Goal: Check status

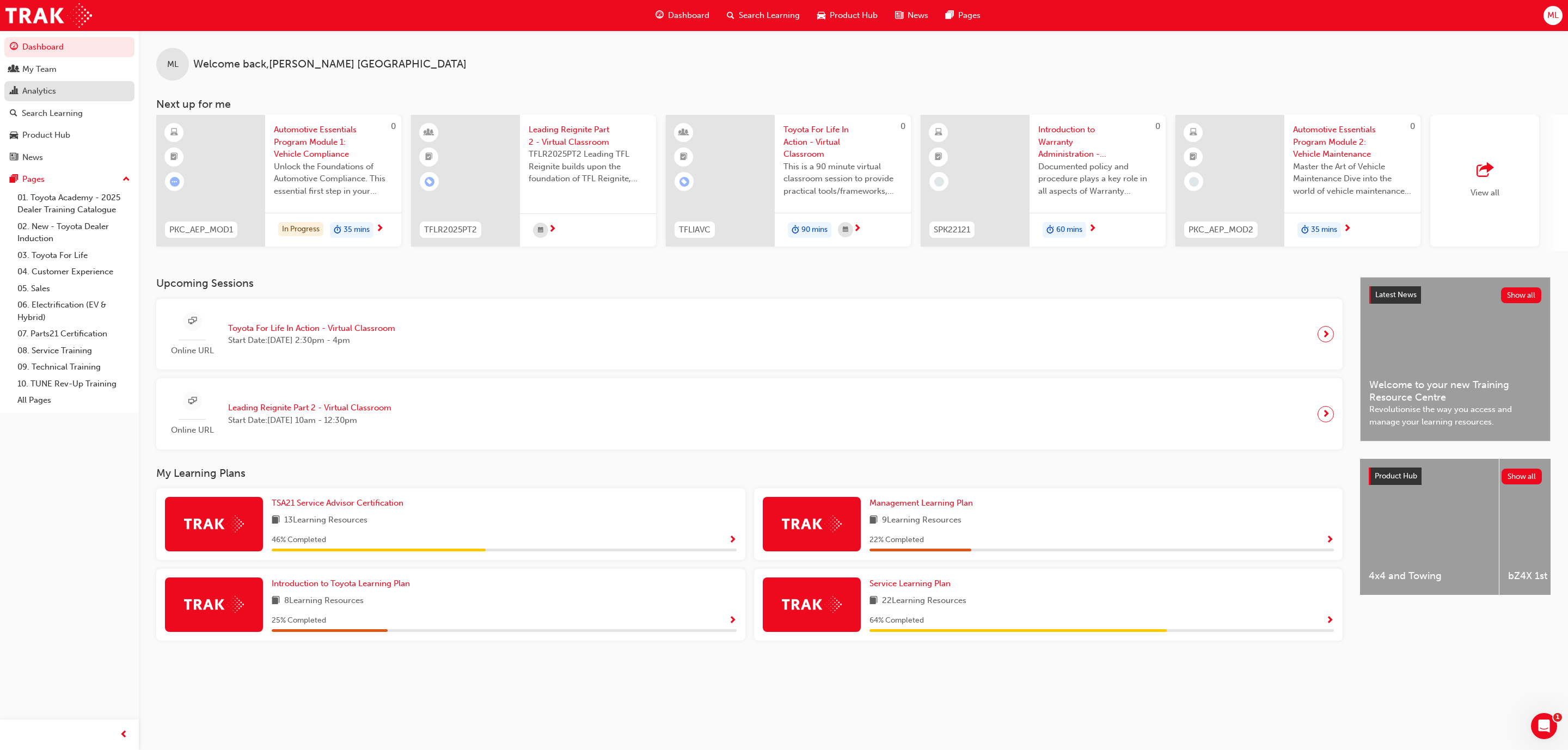
click at [56, 92] on div "Analytics" at bounding box center [69, 91] width 120 height 14
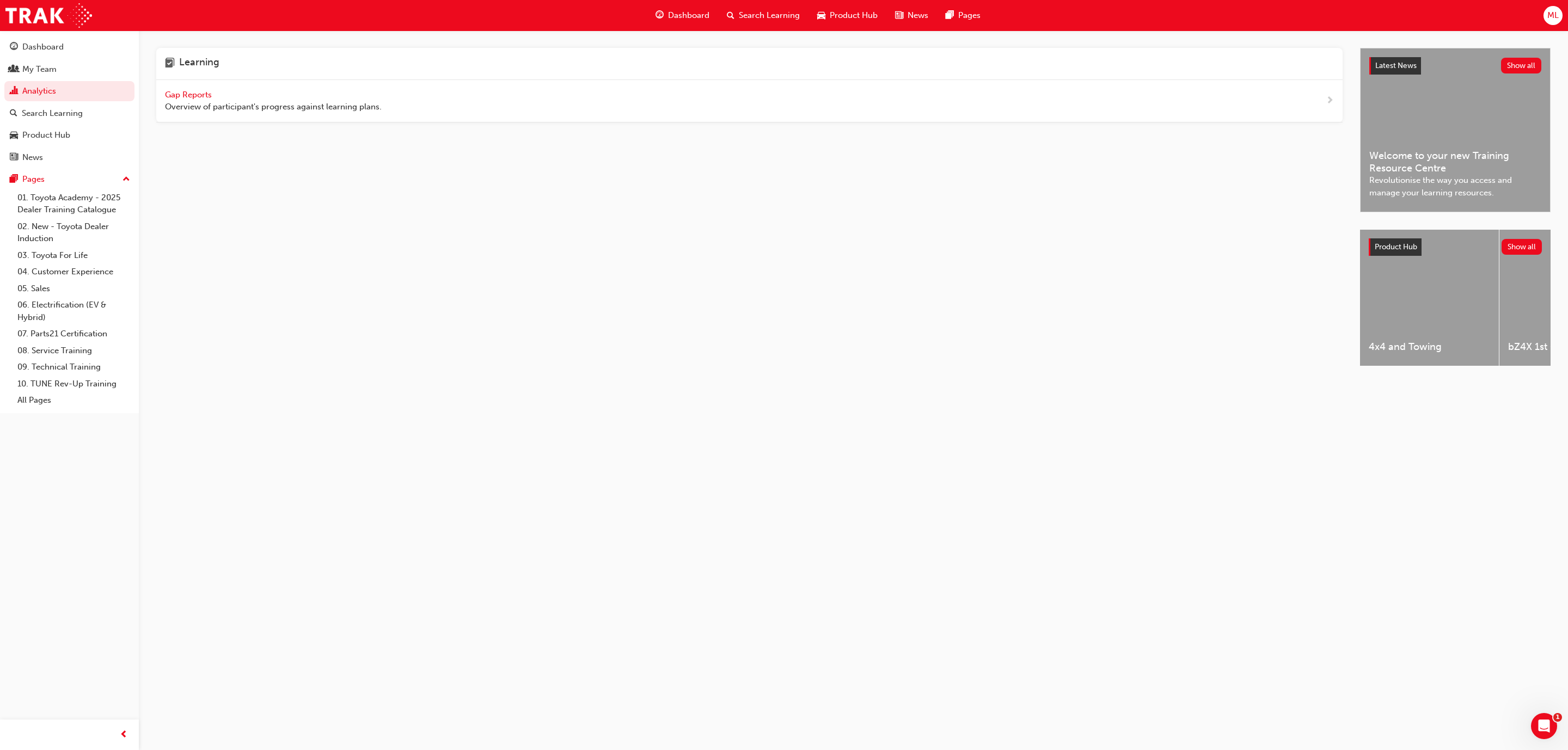
click at [194, 88] on div "Gap Reports Overview of participant's progress against learning plans." at bounding box center [749, 101] width 1187 height 42
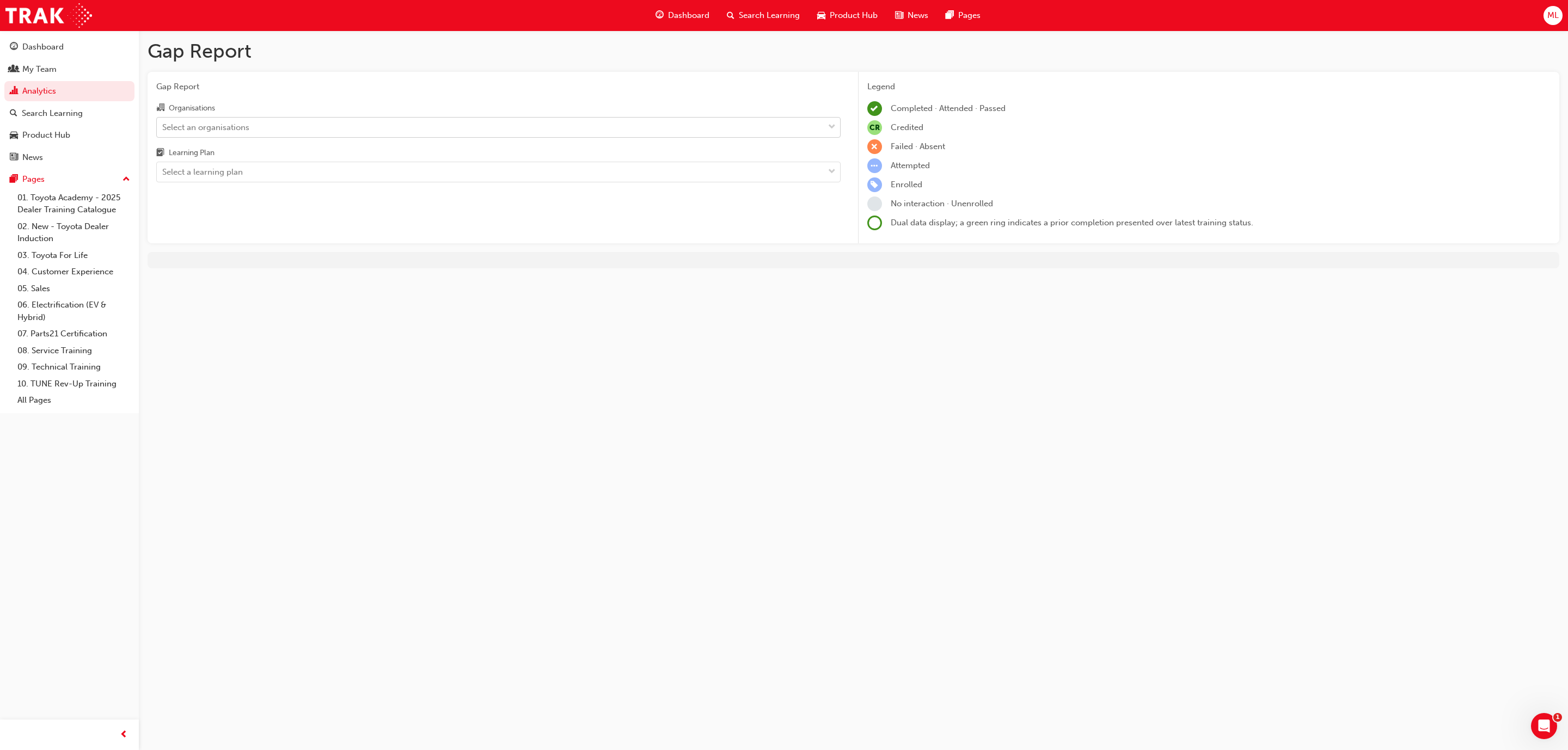
click at [204, 118] on div "Select an organisations" at bounding box center [490, 127] width 667 height 19
click at [164, 122] on input "Organisations Select an organisations" at bounding box center [162, 126] width 1 height 9
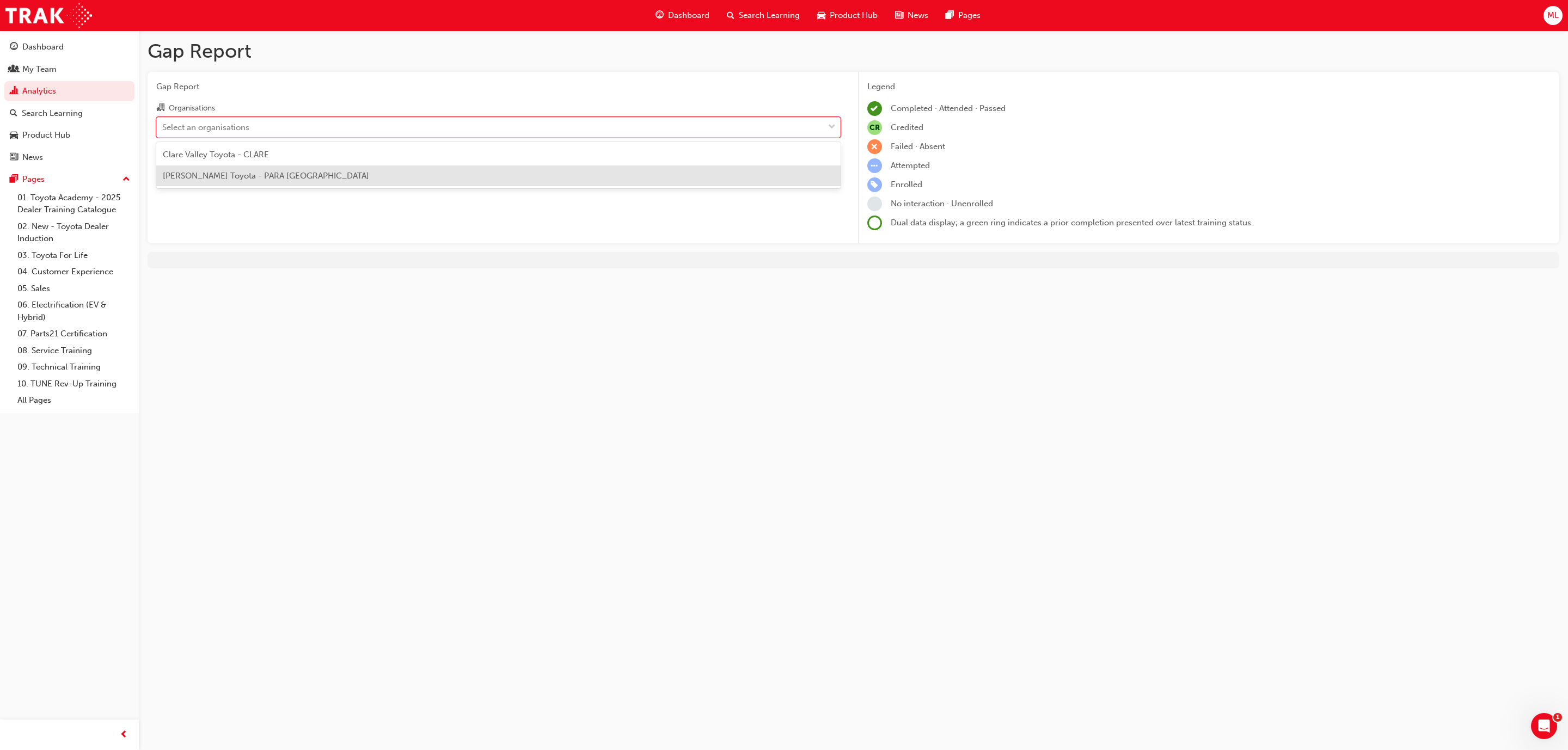
click at [199, 177] on span "[PERSON_NAME] Toyota - PARA [GEOGRAPHIC_DATA]" at bounding box center [266, 176] width 207 height 9
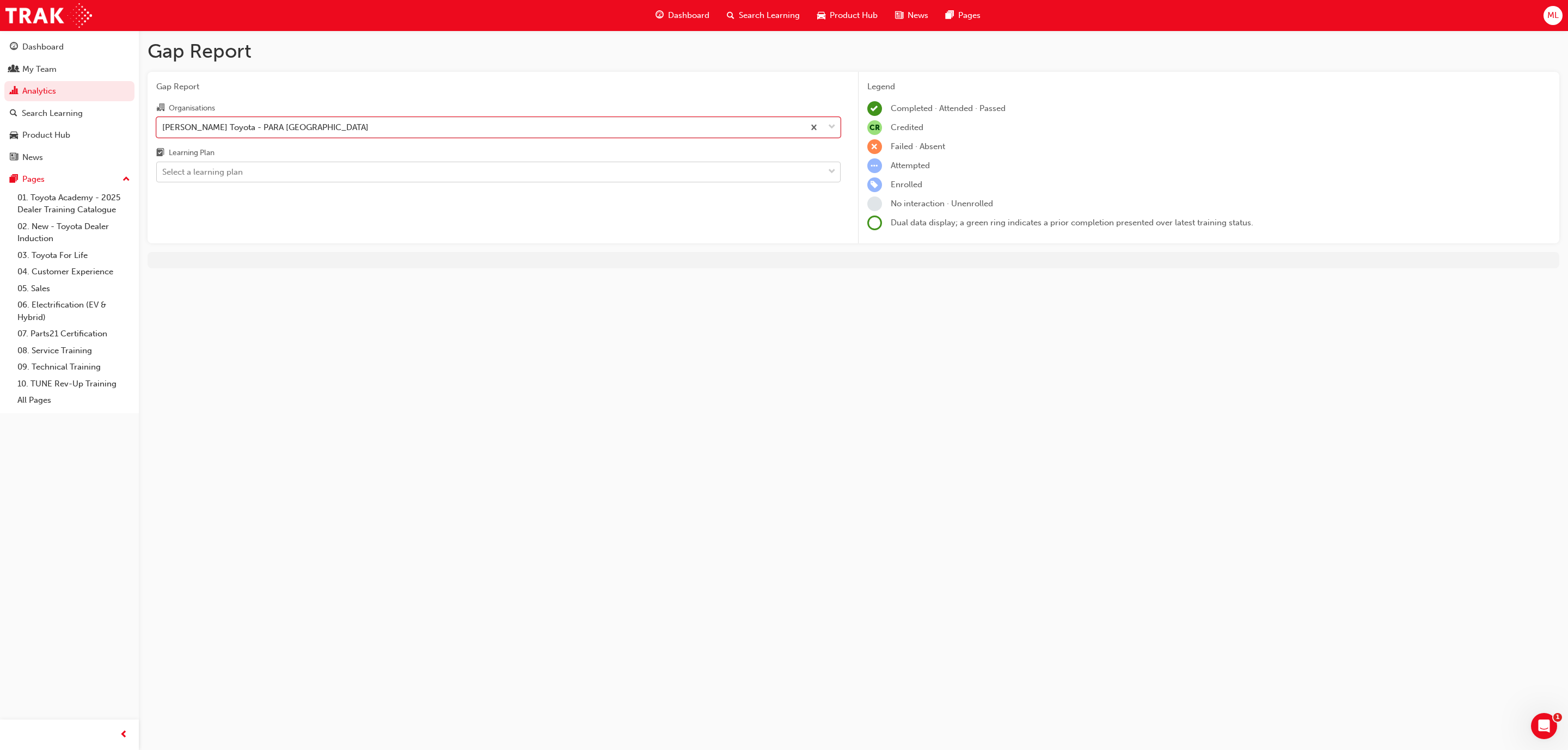
click at [210, 179] on div "Select a learning plan" at bounding box center [202, 172] width 80 height 12
click at [164, 177] on input "Learning Plan Select a learning plan" at bounding box center [162, 172] width 1 height 9
click at [213, 178] on div "Select a learning plan" at bounding box center [202, 172] width 80 height 12
click at [164, 177] on input "Learning Plan 0 results available. Select is focused ,type to refine list, pres…" at bounding box center [162, 172] width 1 height 9
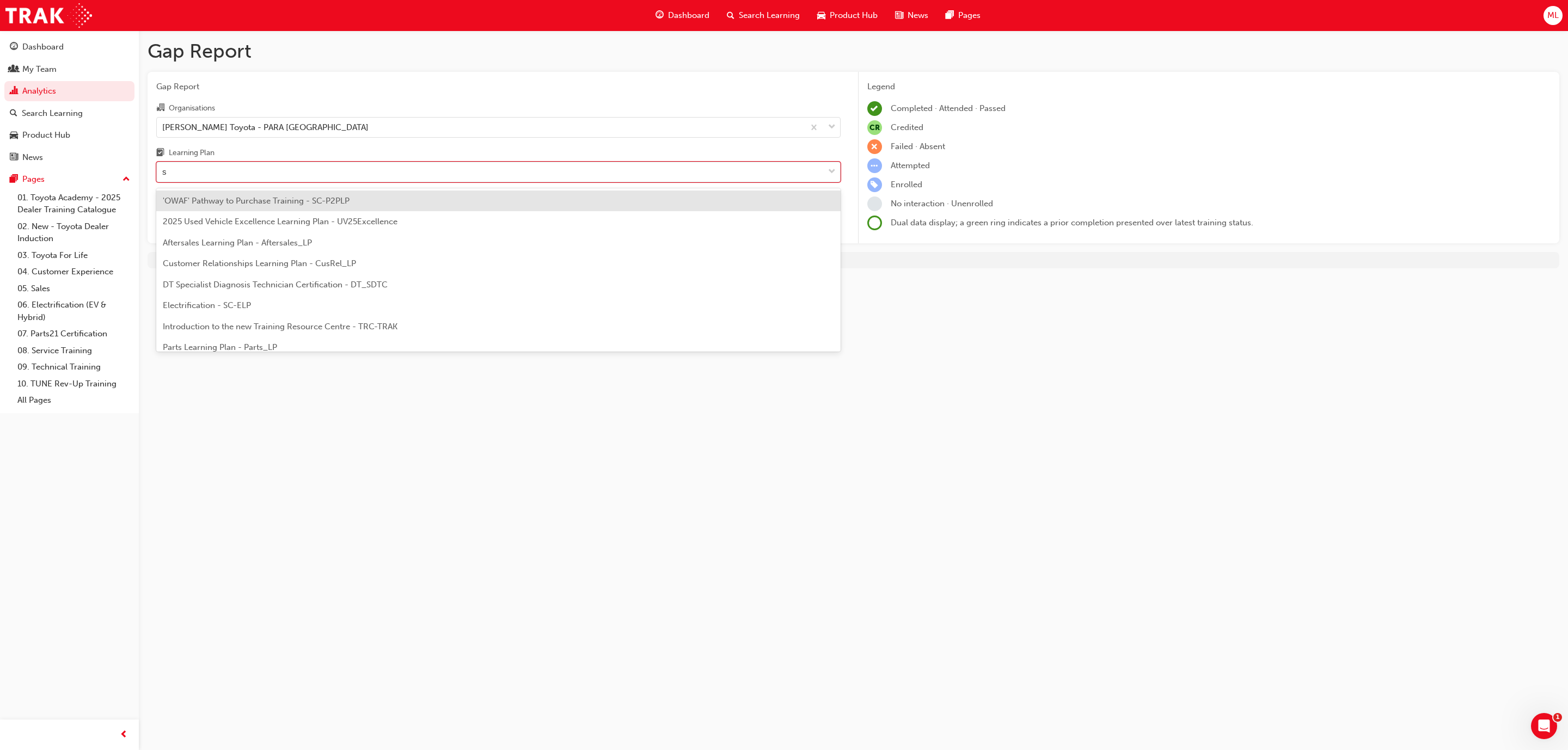
type input "st"
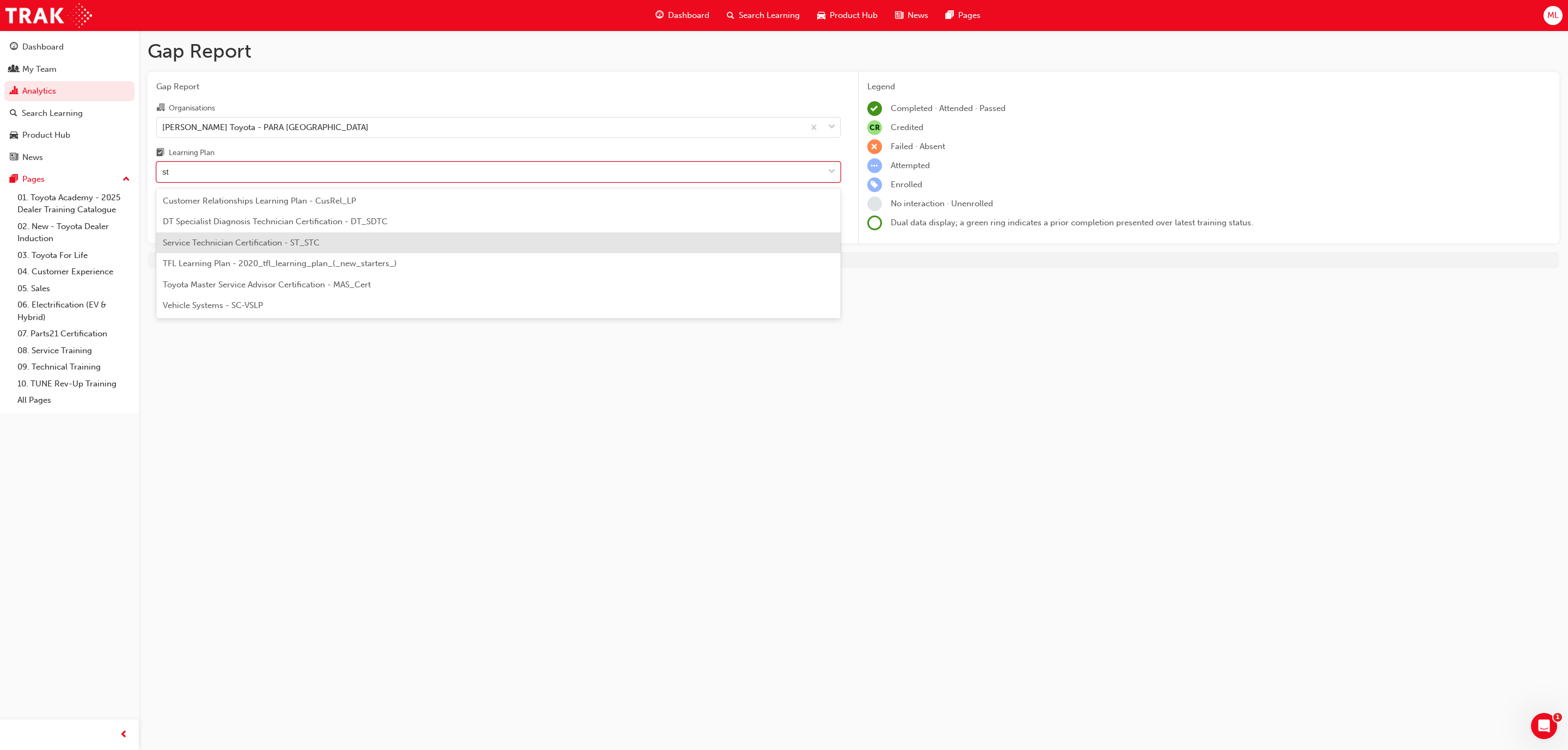
click at [239, 247] on span "Service Technician Certification - ST_STC" at bounding box center [241, 242] width 157 height 9
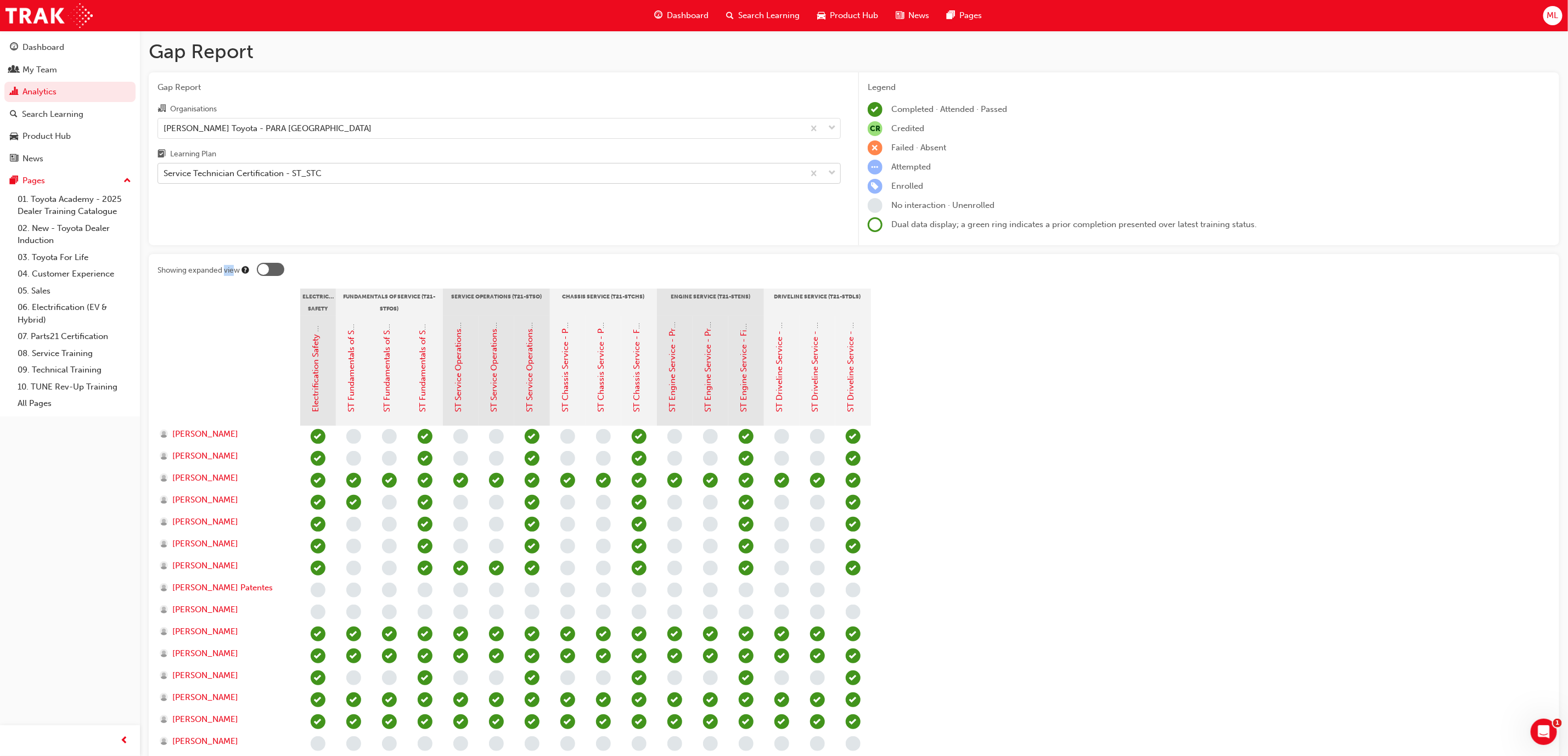
drag, startPoint x: 233, startPoint y: 253, endPoint x: 221, endPoint y: 245, distance: 14.4
click at [223, 246] on div "Gap Report Gap Report Organisations [PERSON_NAME] Toyota - PARA HILLS WEST Lear…" at bounding box center [853, 590] width 1428 height 1119
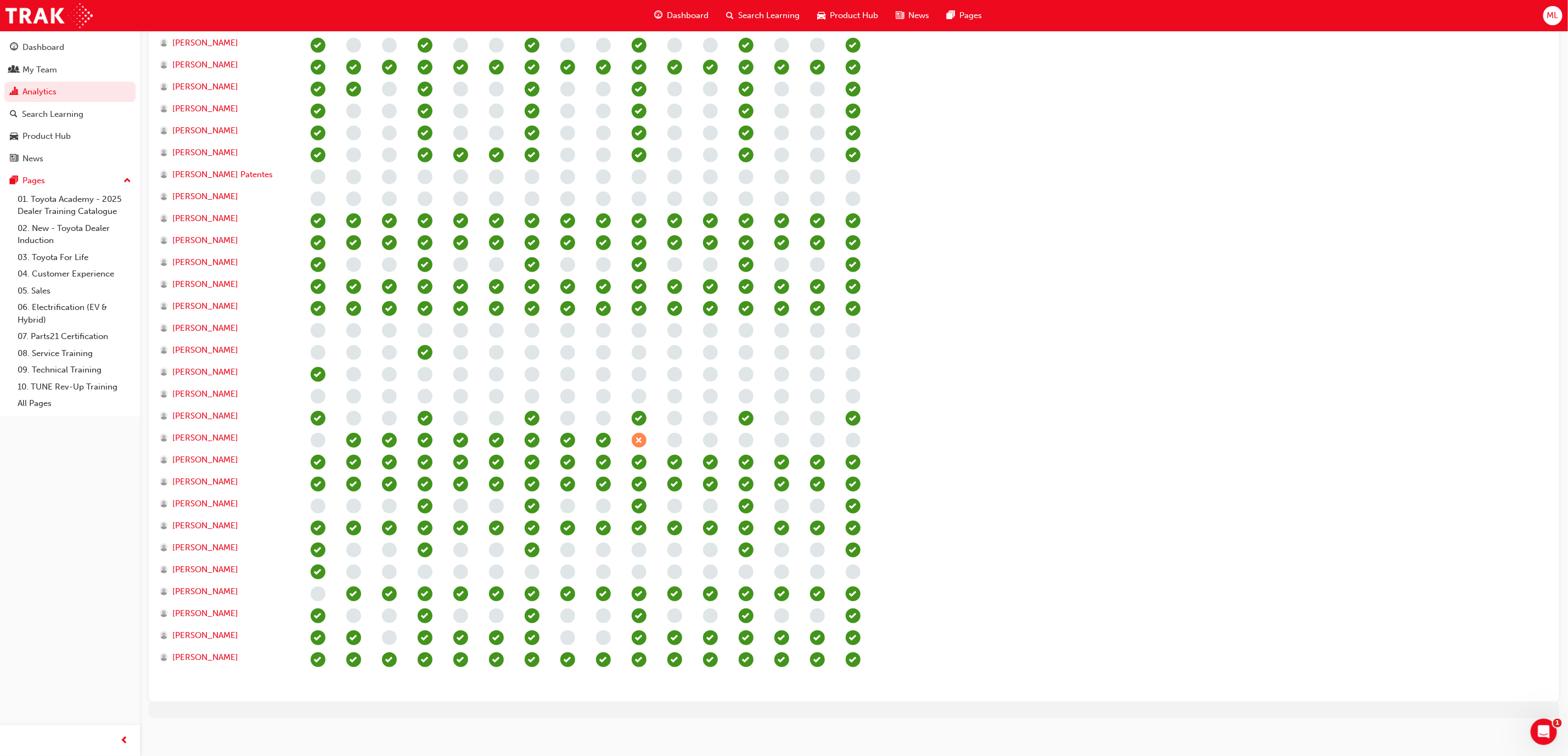
scroll to position [419, 0]
